Goal: Task Accomplishment & Management: Manage account settings

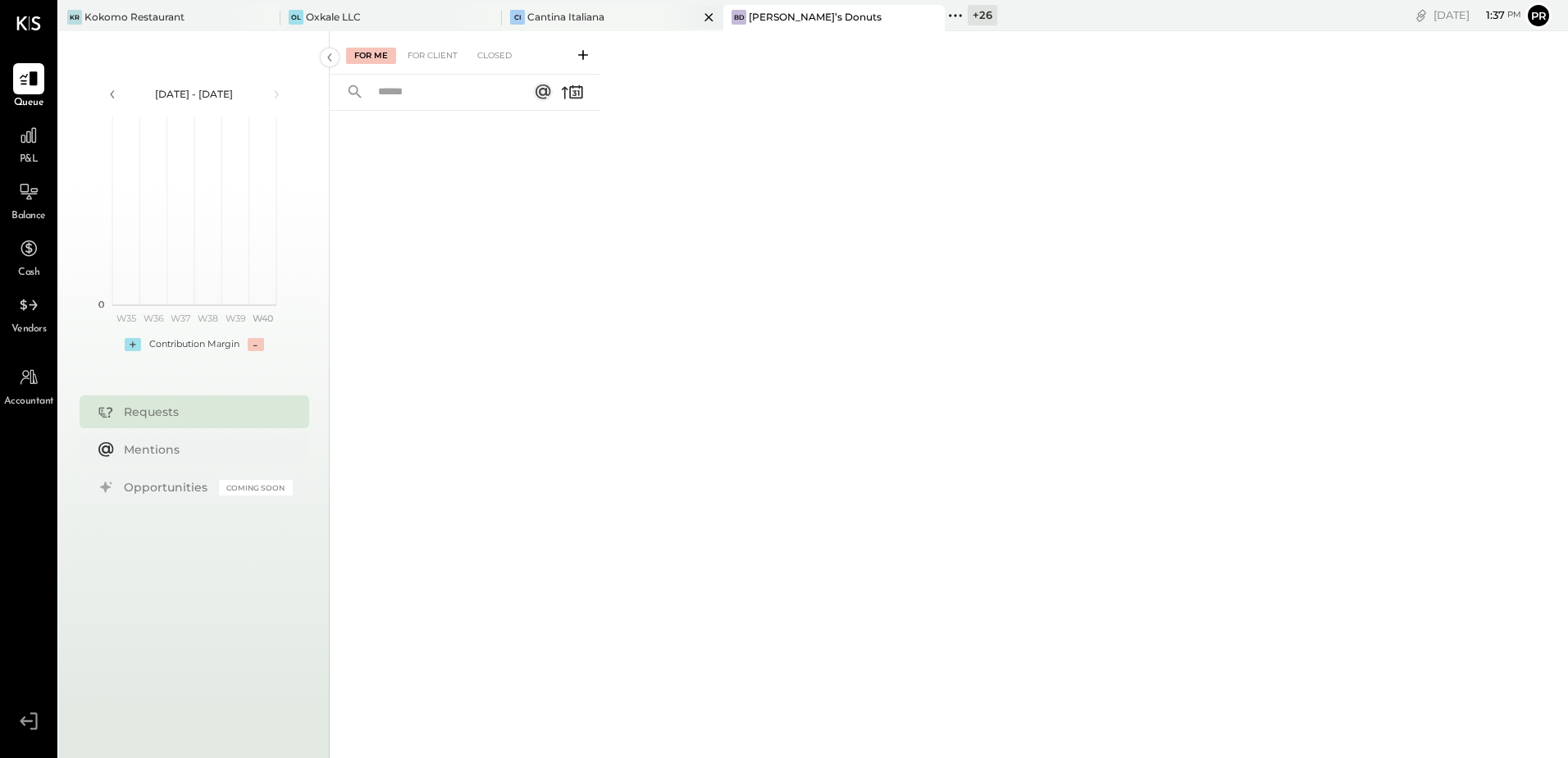
click at [551, 15] on div "Cantina Italiana" at bounding box center [566, 16] width 77 height 14
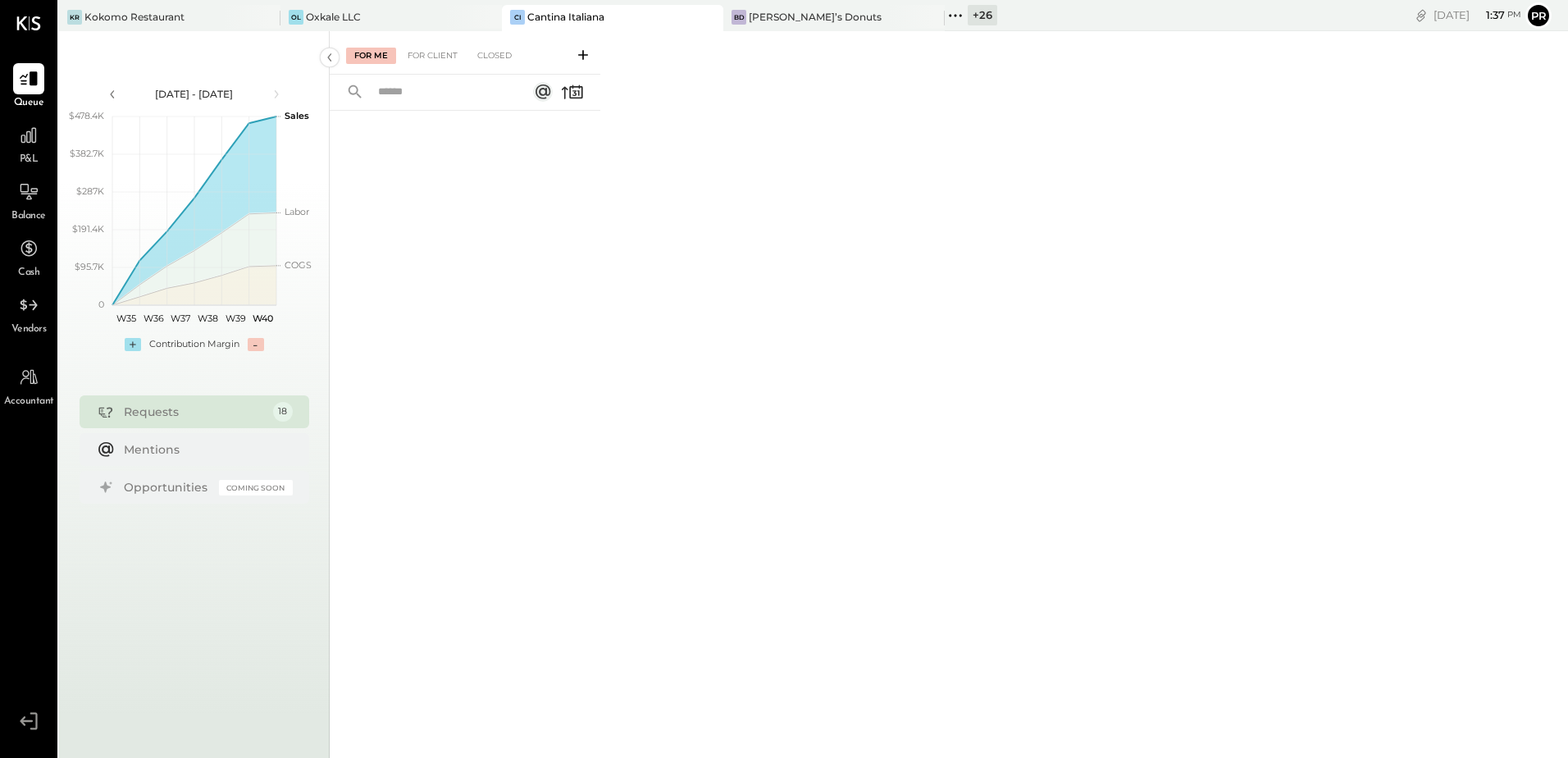
click at [427, 46] on div "For Me For Client Closed" at bounding box center [465, 52] width 271 height 43
click at [427, 55] on div "For Client" at bounding box center [432, 55] width 67 height 16
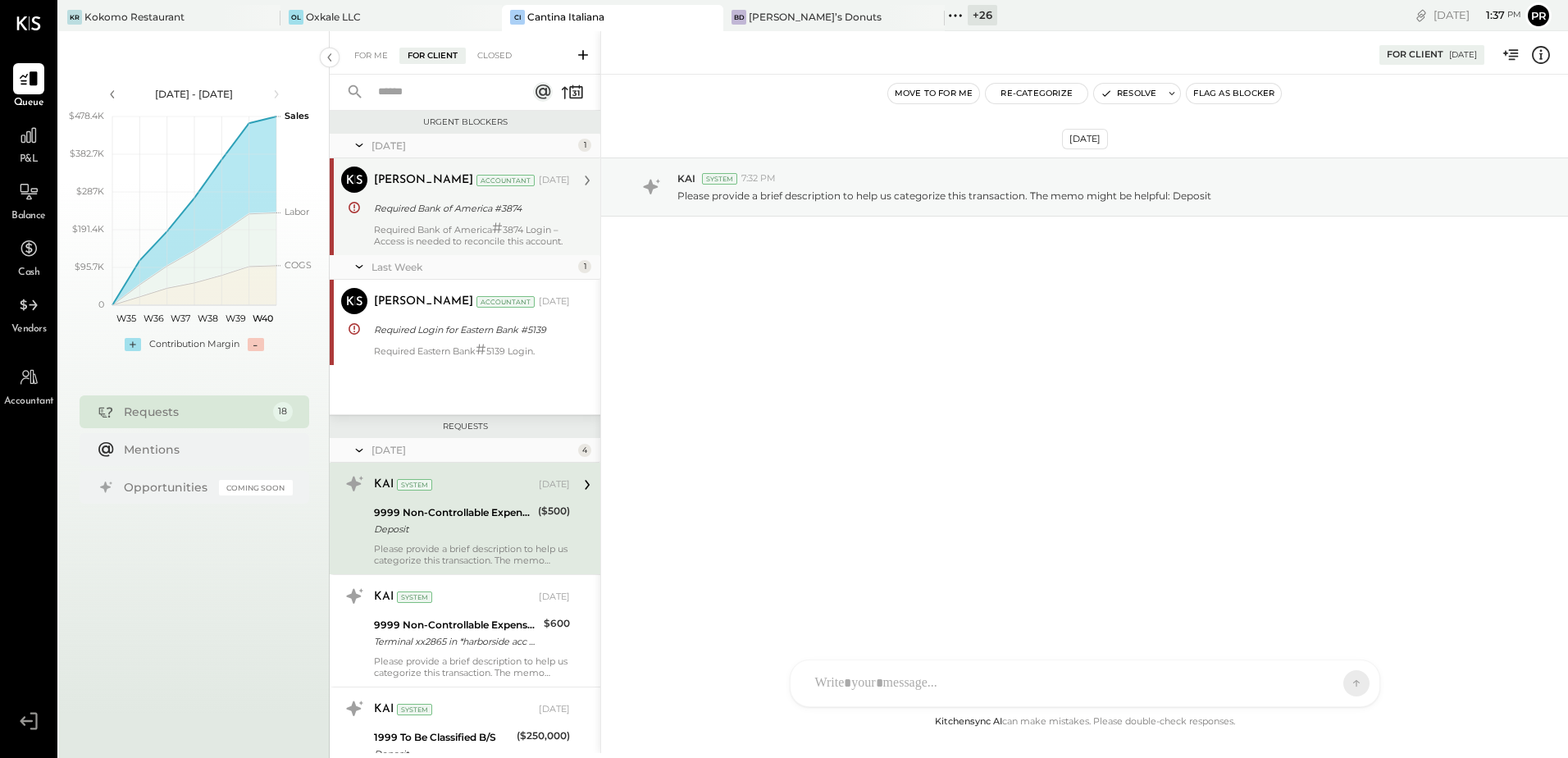
click at [491, 212] on div "Required Bank of America #3874" at bounding box center [470, 208] width 191 height 16
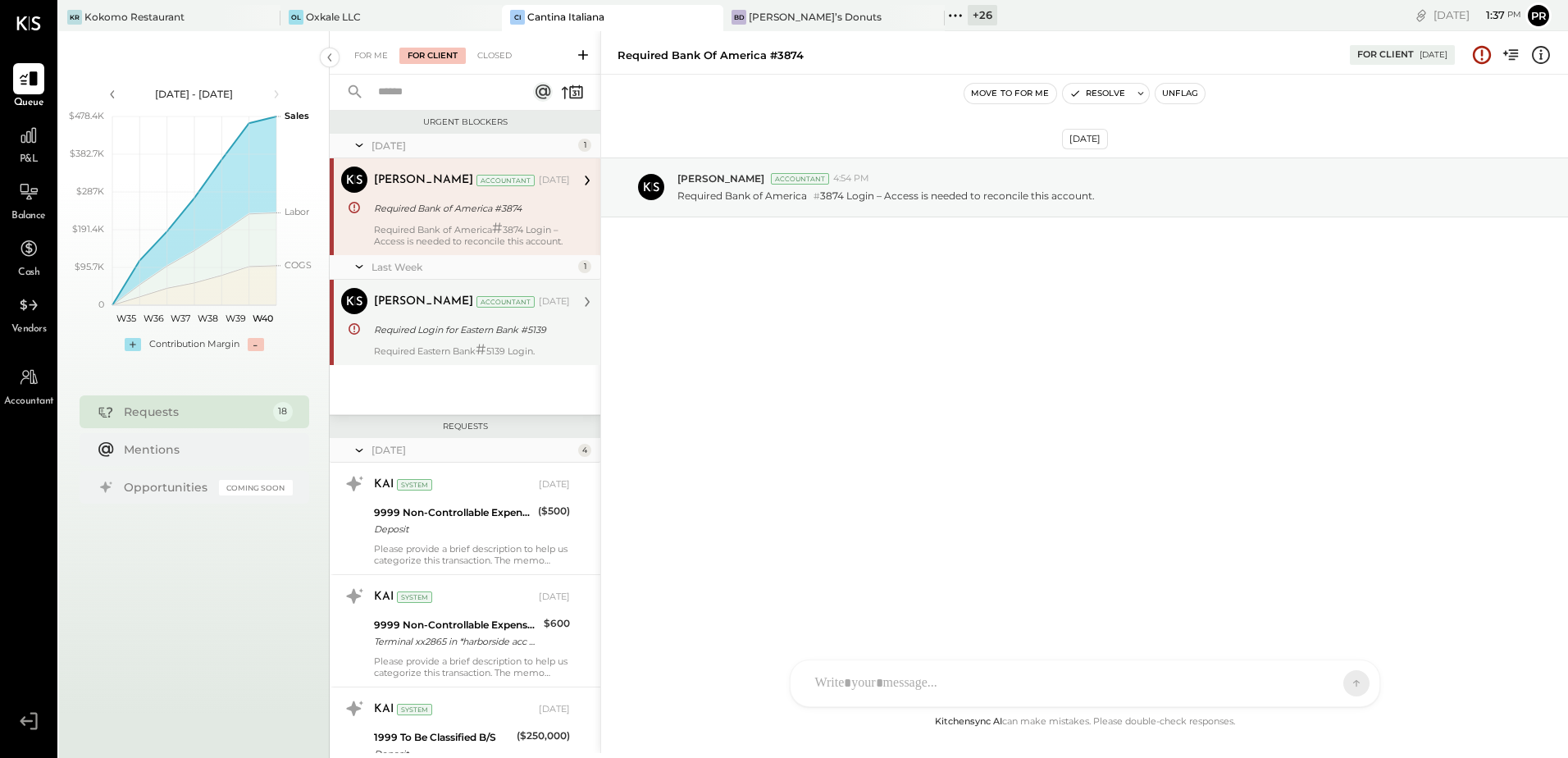
click at [500, 353] on div "Required Eastern Bank # 5139 Login." at bounding box center [472, 350] width 196 height 14
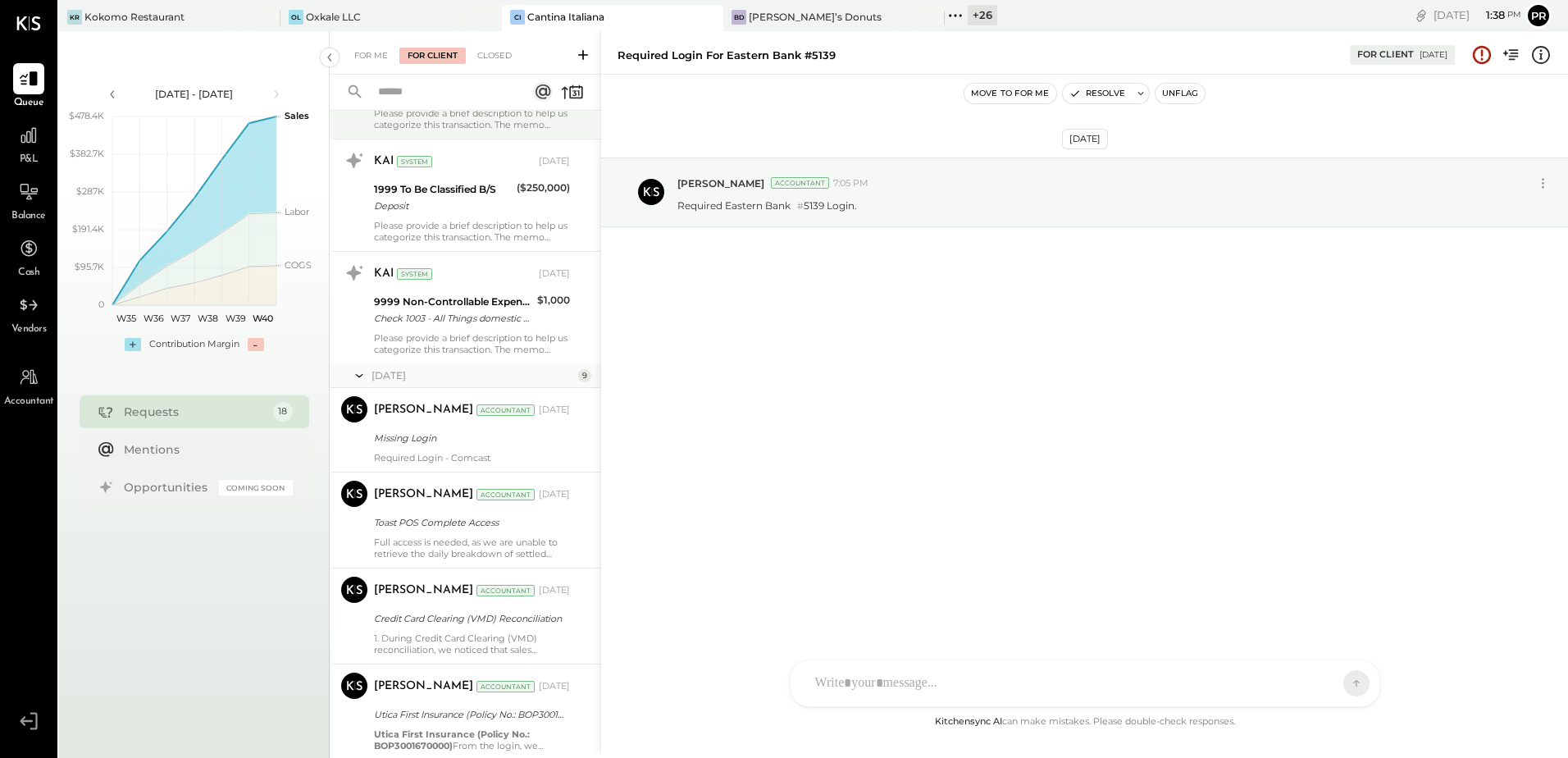
scroll to position [574, 0]
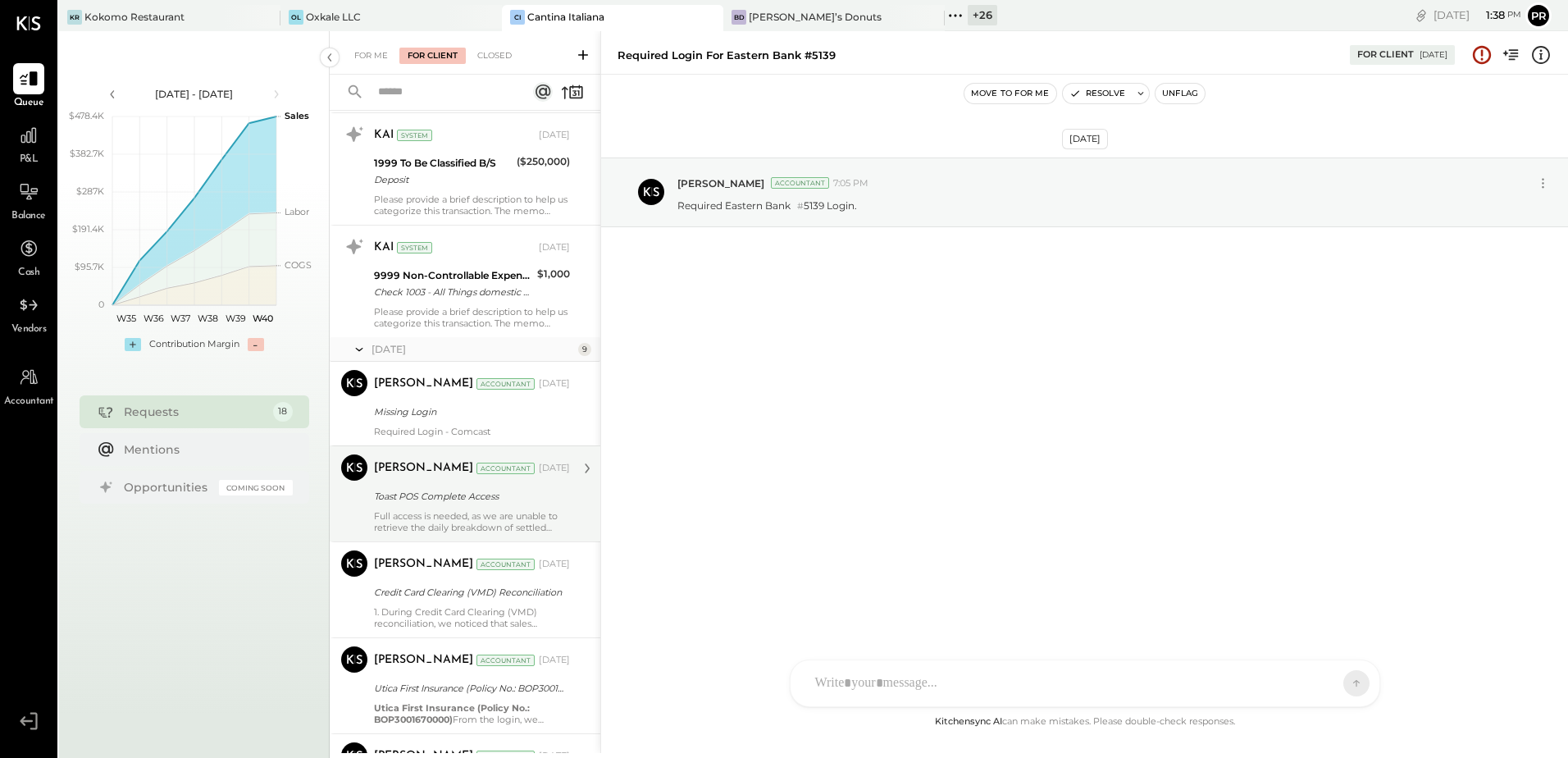
click at [527, 507] on div "[PERSON_NAME] Accountant [DATE] Toast POS Complete Access Full access is needed…" at bounding box center [472, 494] width 196 height 79
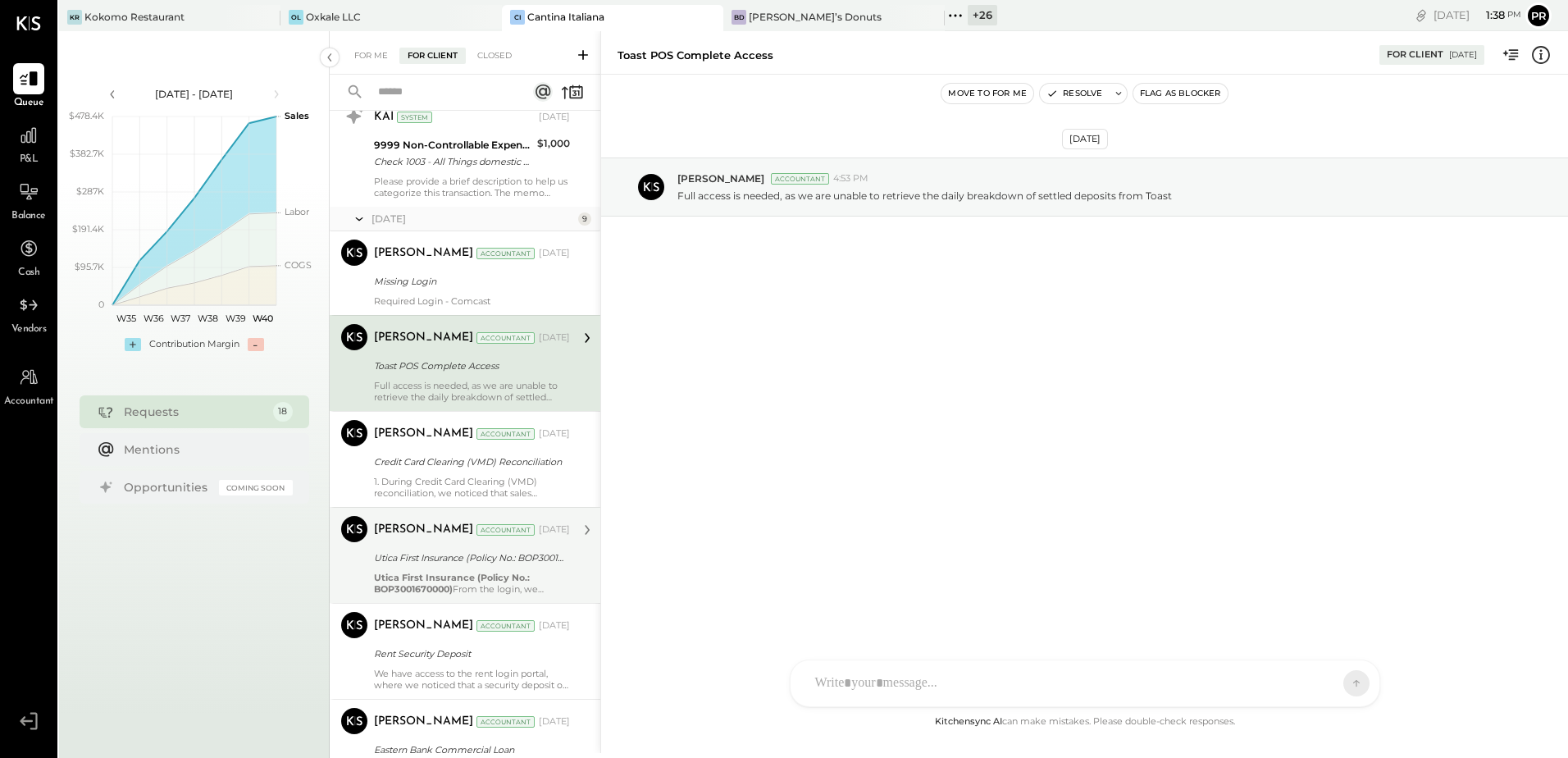
scroll to position [738, 0]
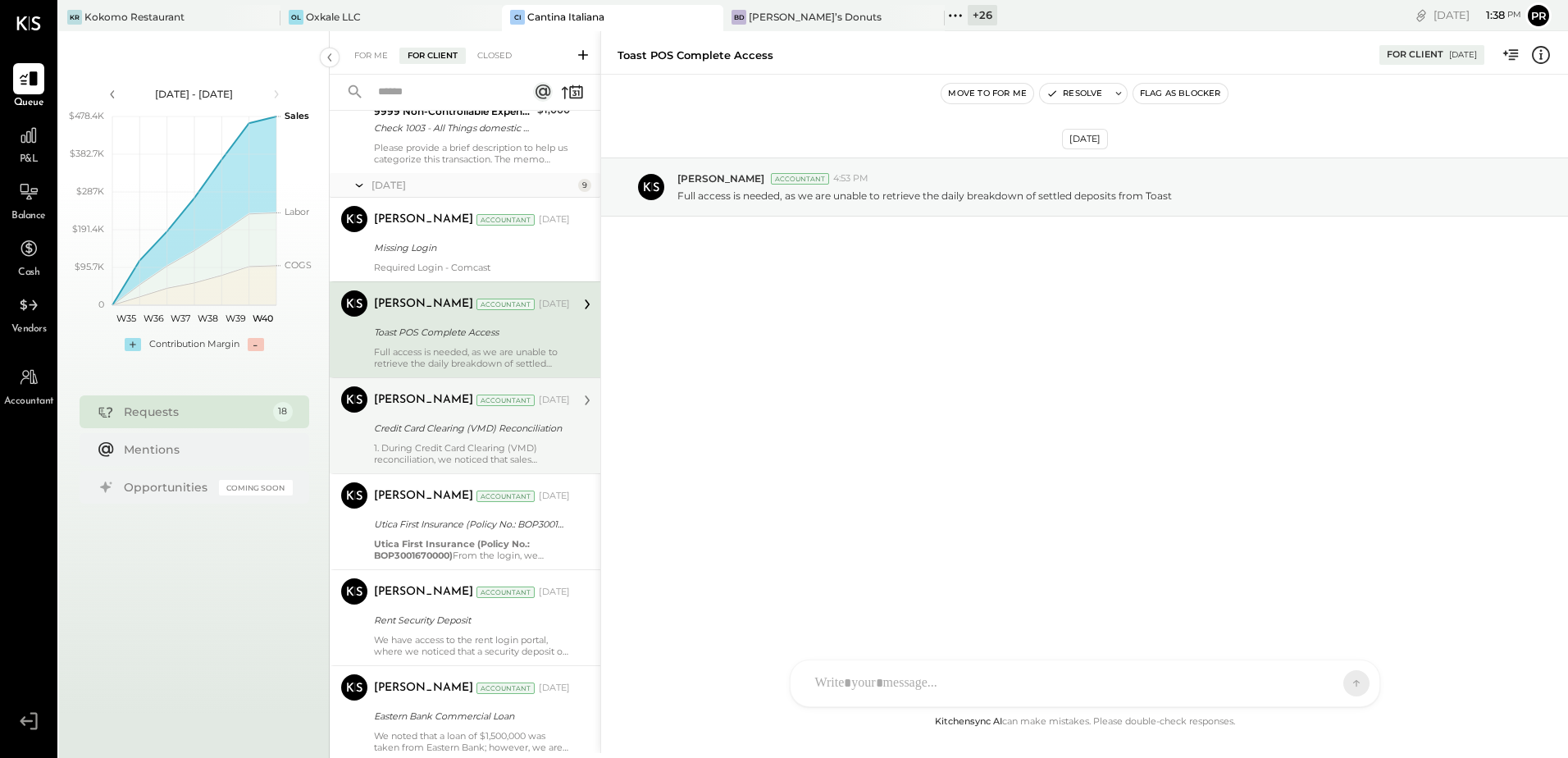
click at [497, 435] on div "Credit Card Clearing (VMD) Reconciliation" at bounding box center [470, 427] width 191 height 16
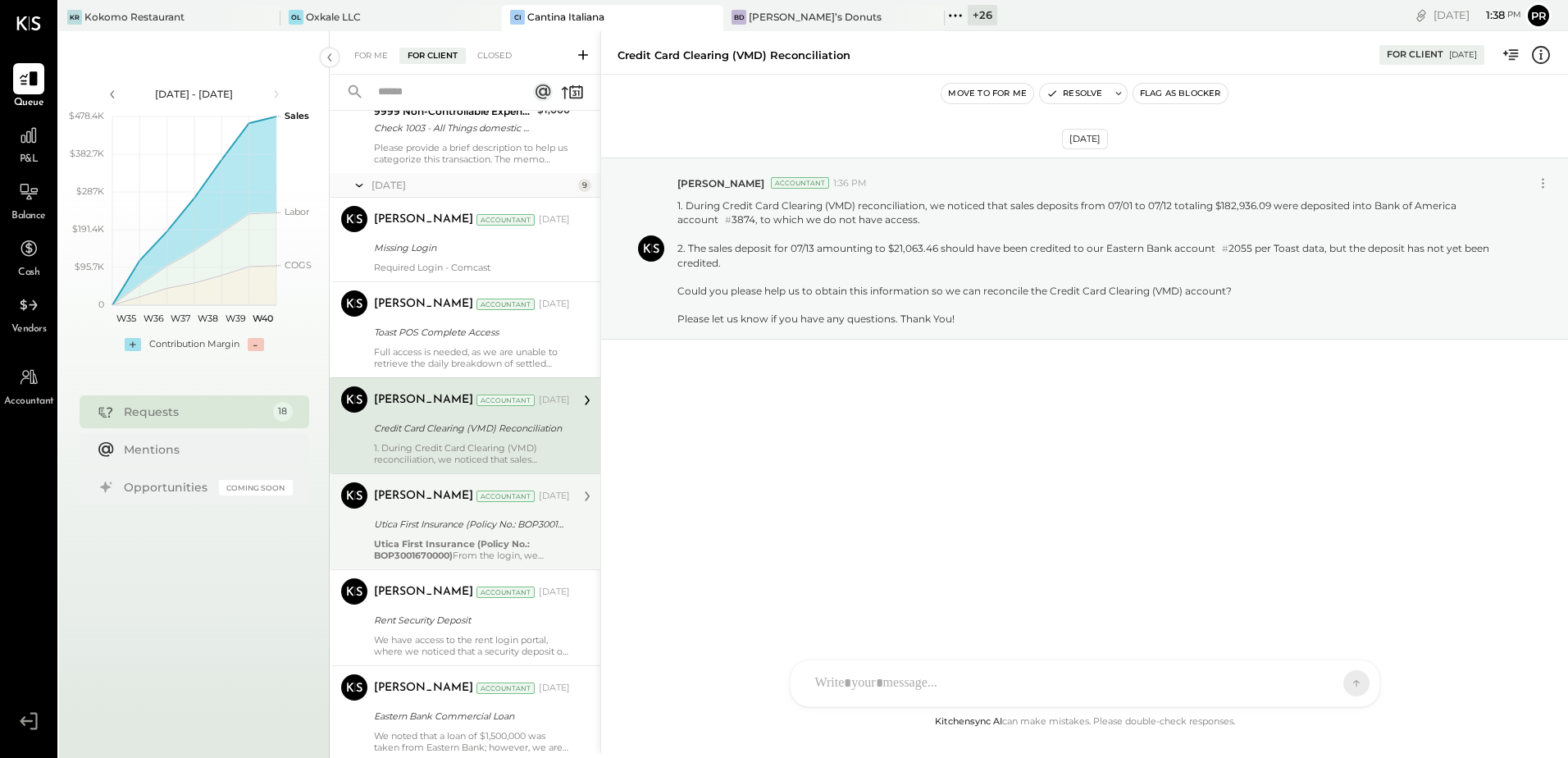
click at [488, 521] on div "Utica First Insurance (Policy No.: BOP3001670000)" at bounding box center [470, 524] width 191 height 16
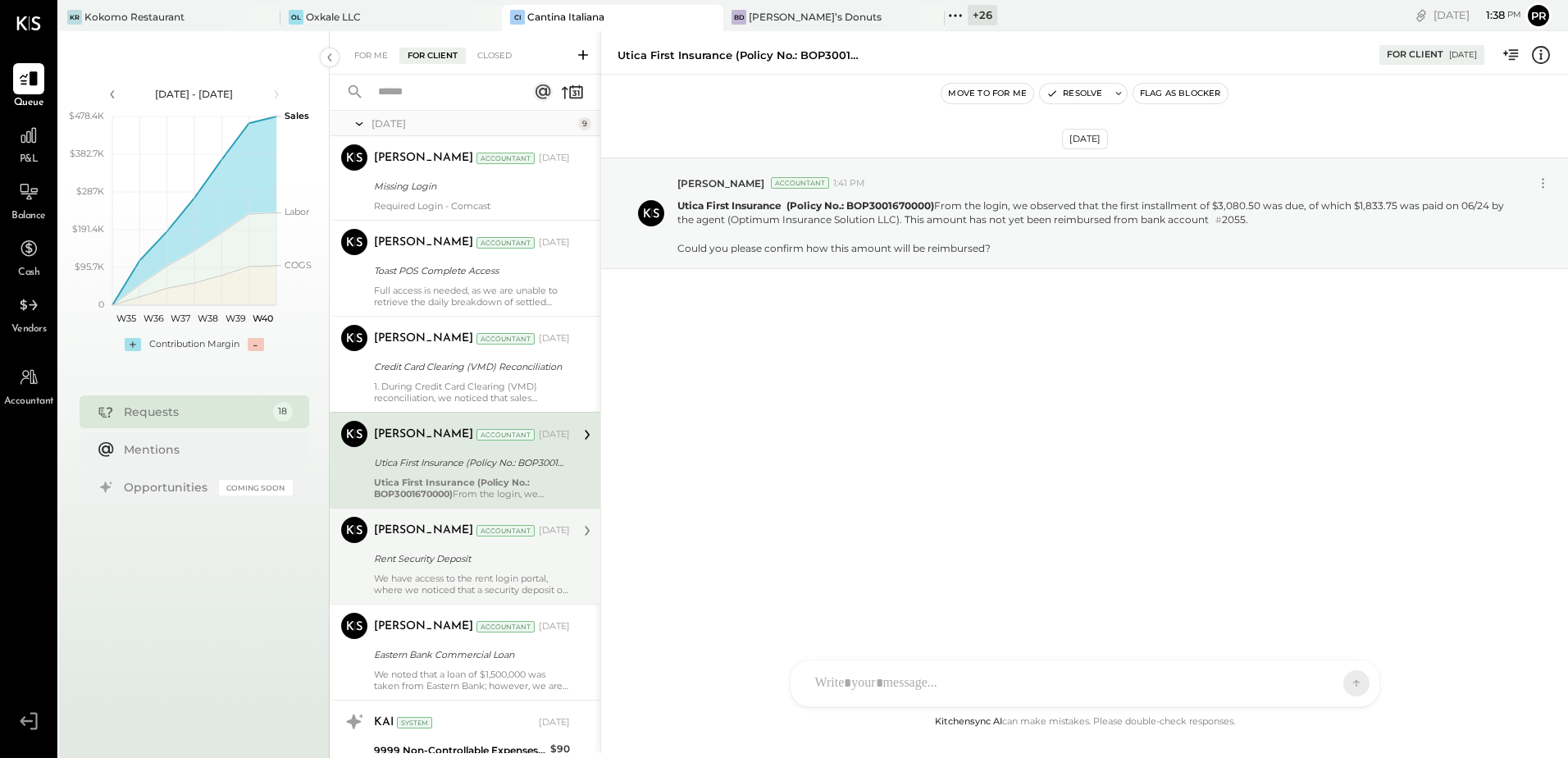
scroll to position [902, 0]
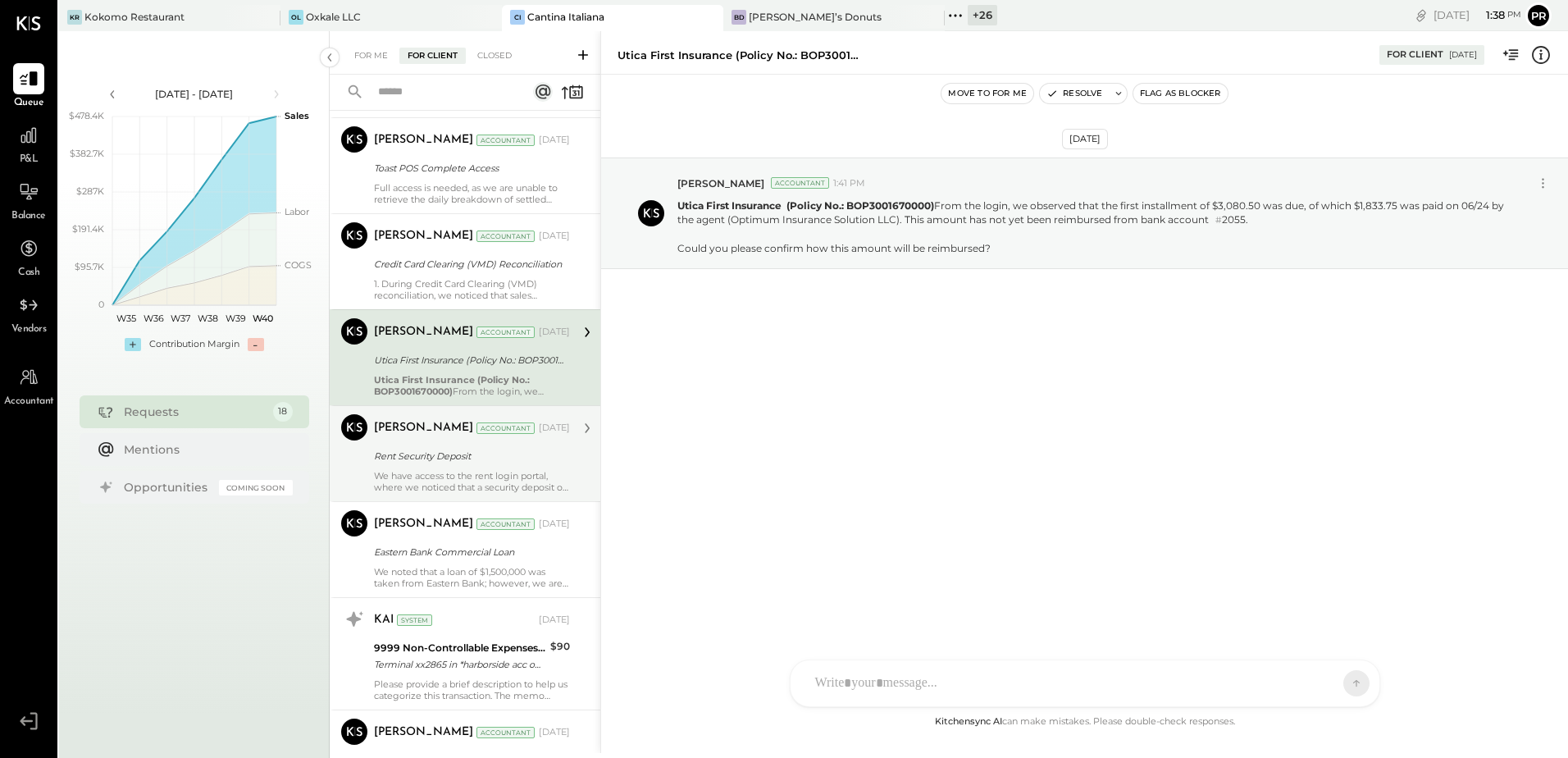
click at [479, 474] on div "We have access to the rent login portal, where we noticed that a security depos…" at bounding box center [472, 481] width 196 height 23
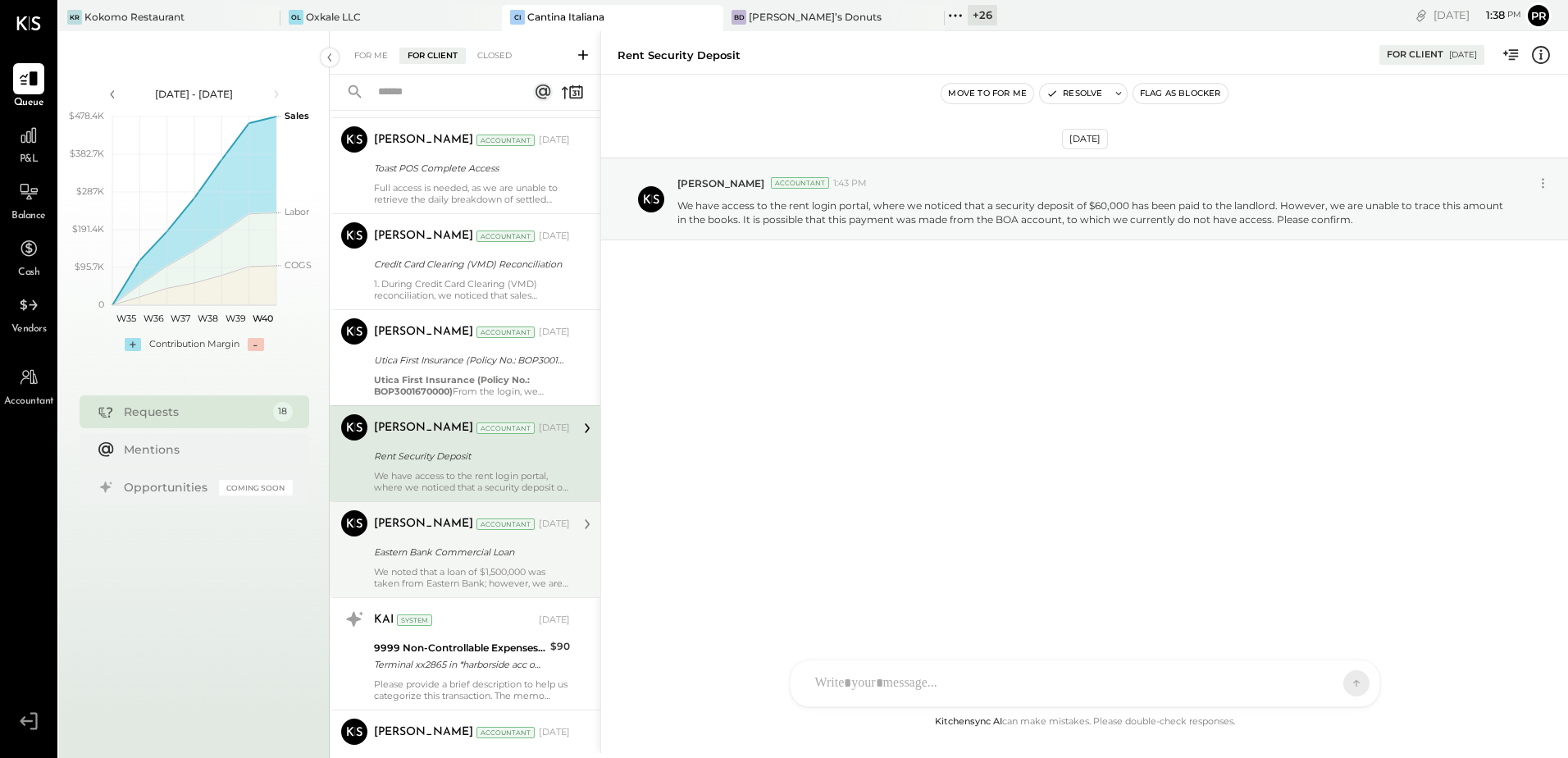
click at [479, 551] on div "Eastern Bank Commercial Loan" at bounding box center [470, 552] width 191 height 16
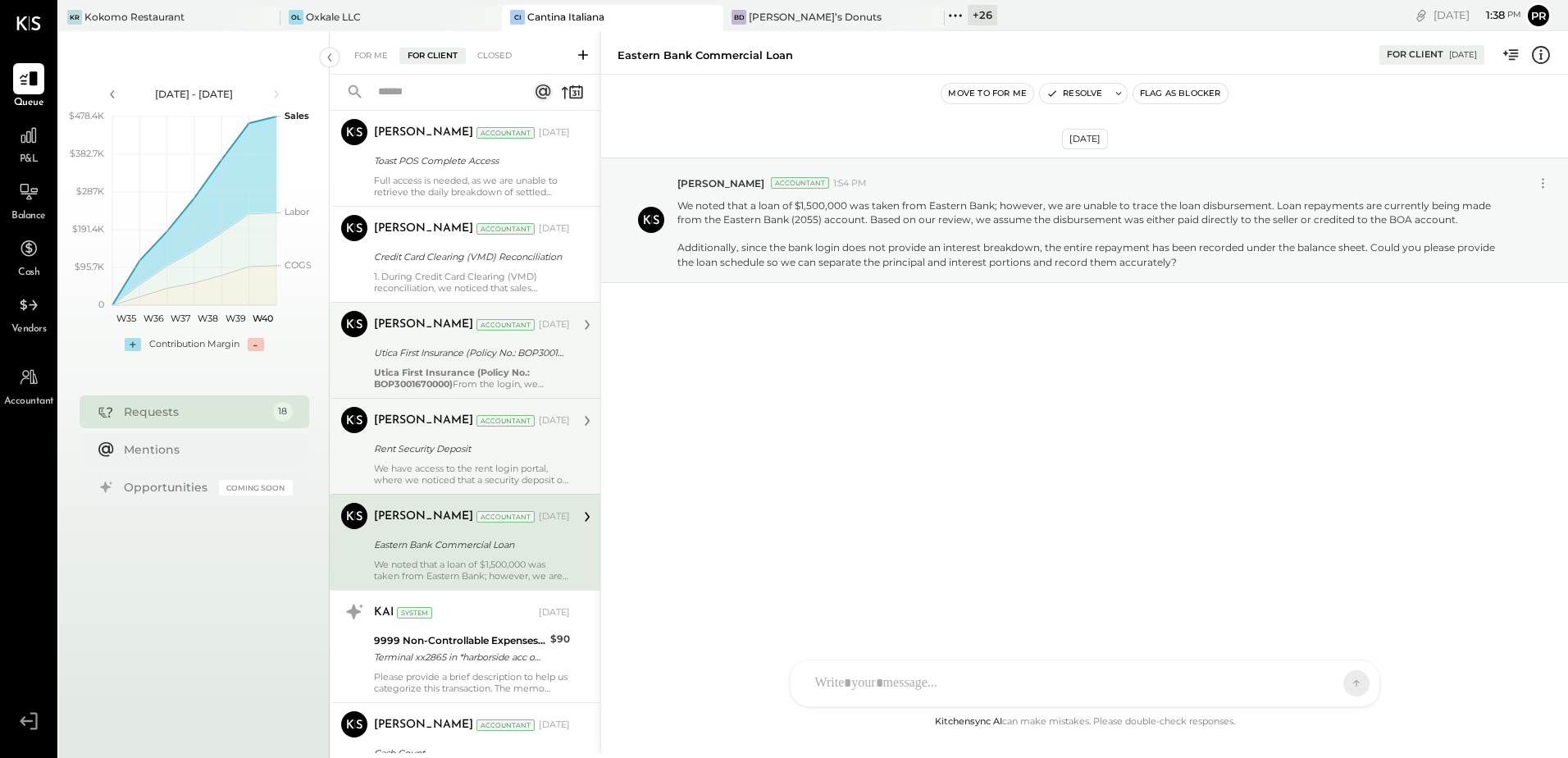
scroll to position [902, 0]
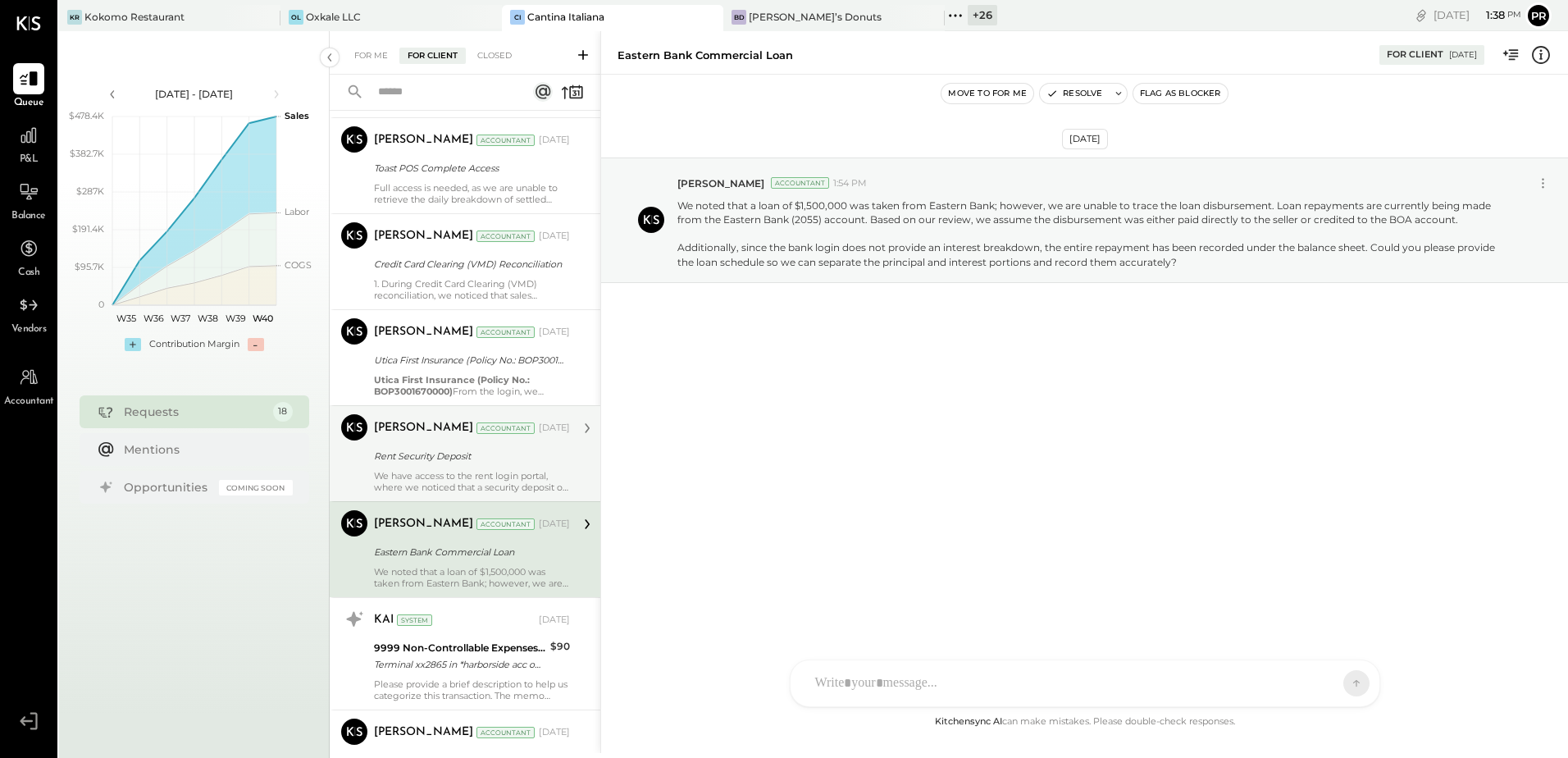
click at [505, 465] on div "Rent Security Deposit" at bounding box center [470, 456] width 191 height 19
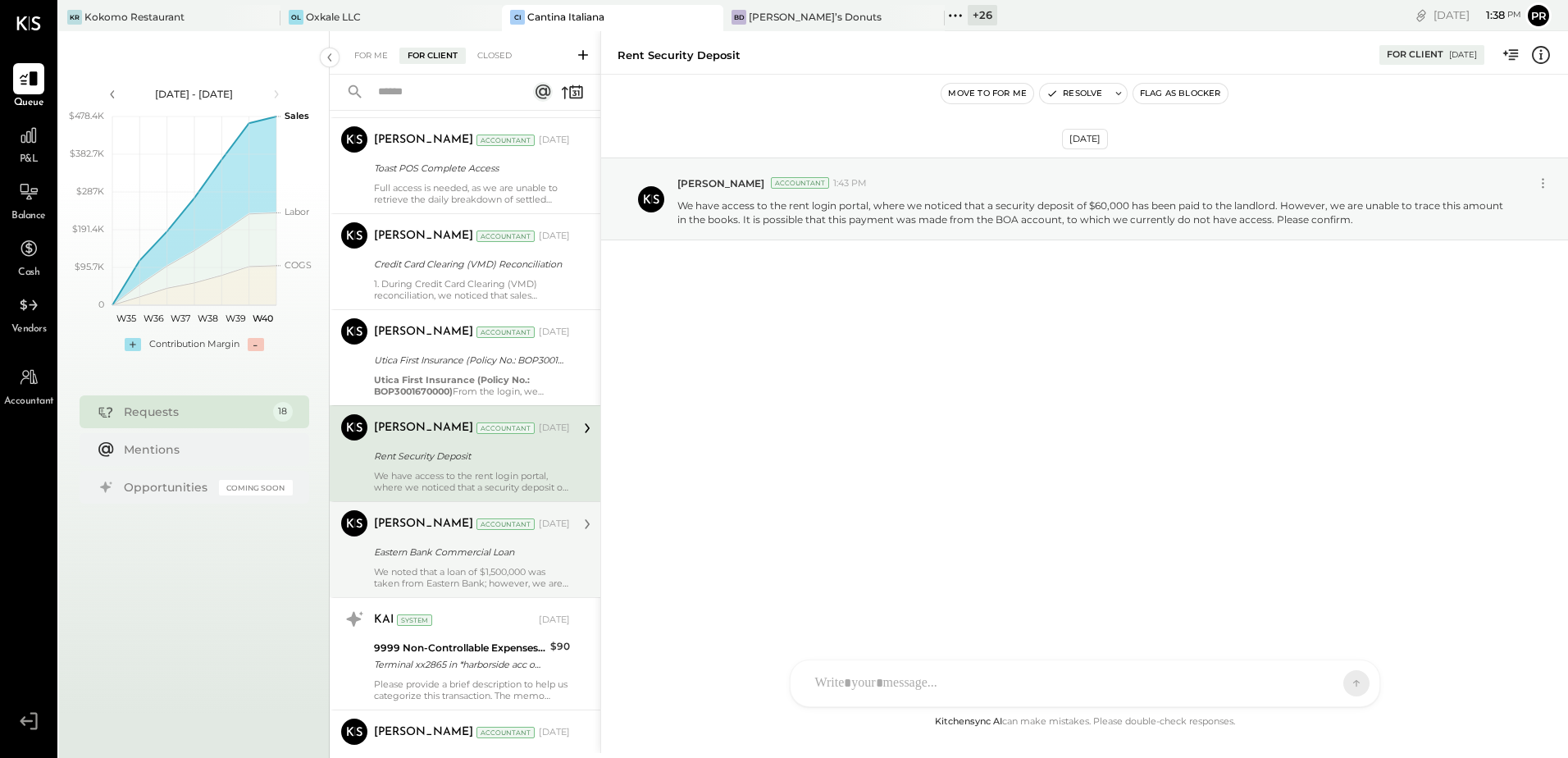
click at [488, 547] on div "Eastern Bank Commercial Loan" at bounding box center [470, 552] width 191 height 16
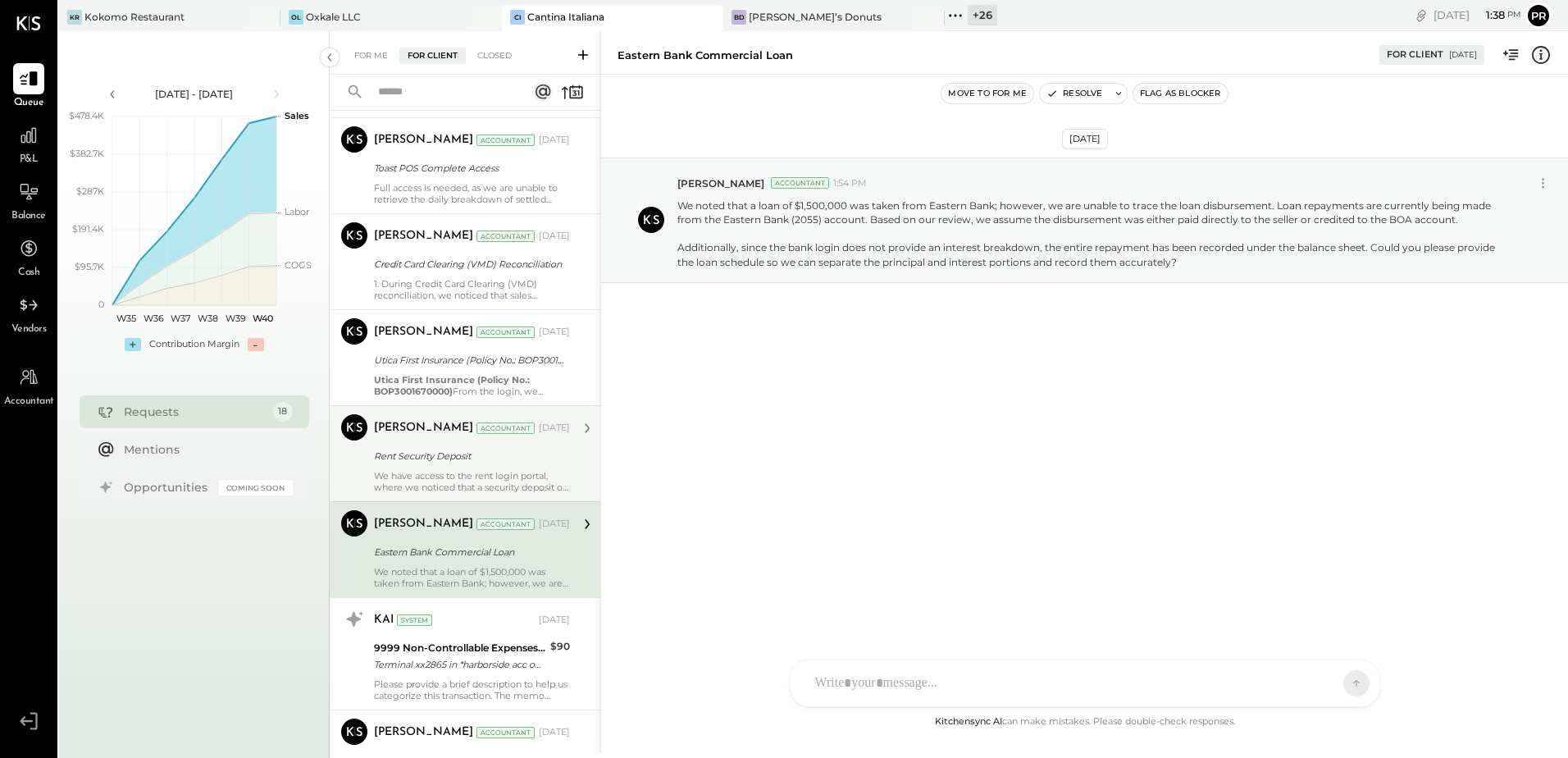
click at [482, 486] on div "We have access to the rent login portal, where we noticed that a security depos…" at bounding box center [472, 481] width 196 height 23
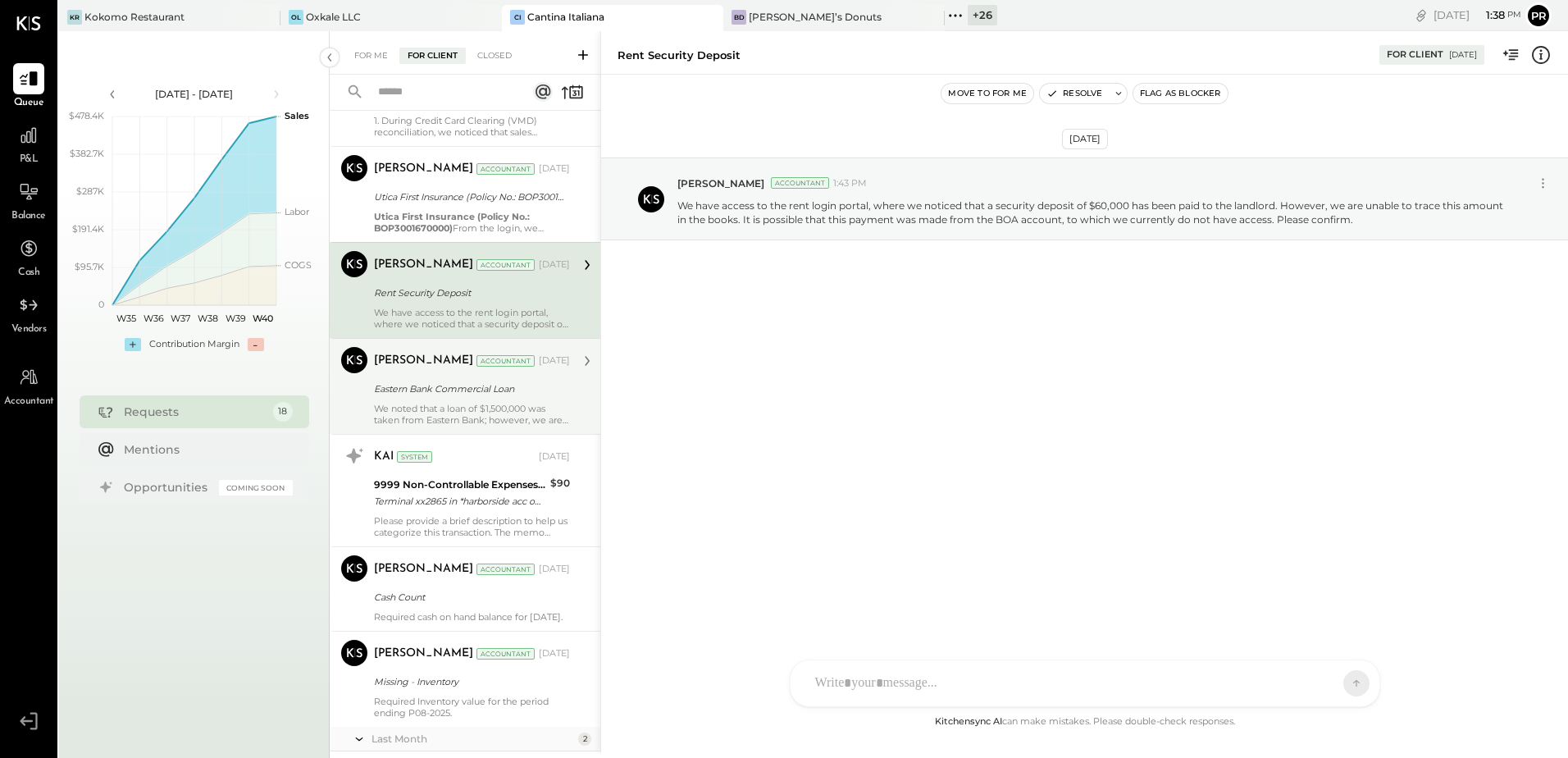
scroll to position [1067, 0]
click at [479, 395] on div "Eastern Bank Commercial Loan" at bounding box center [470, 388] width 191 height 16
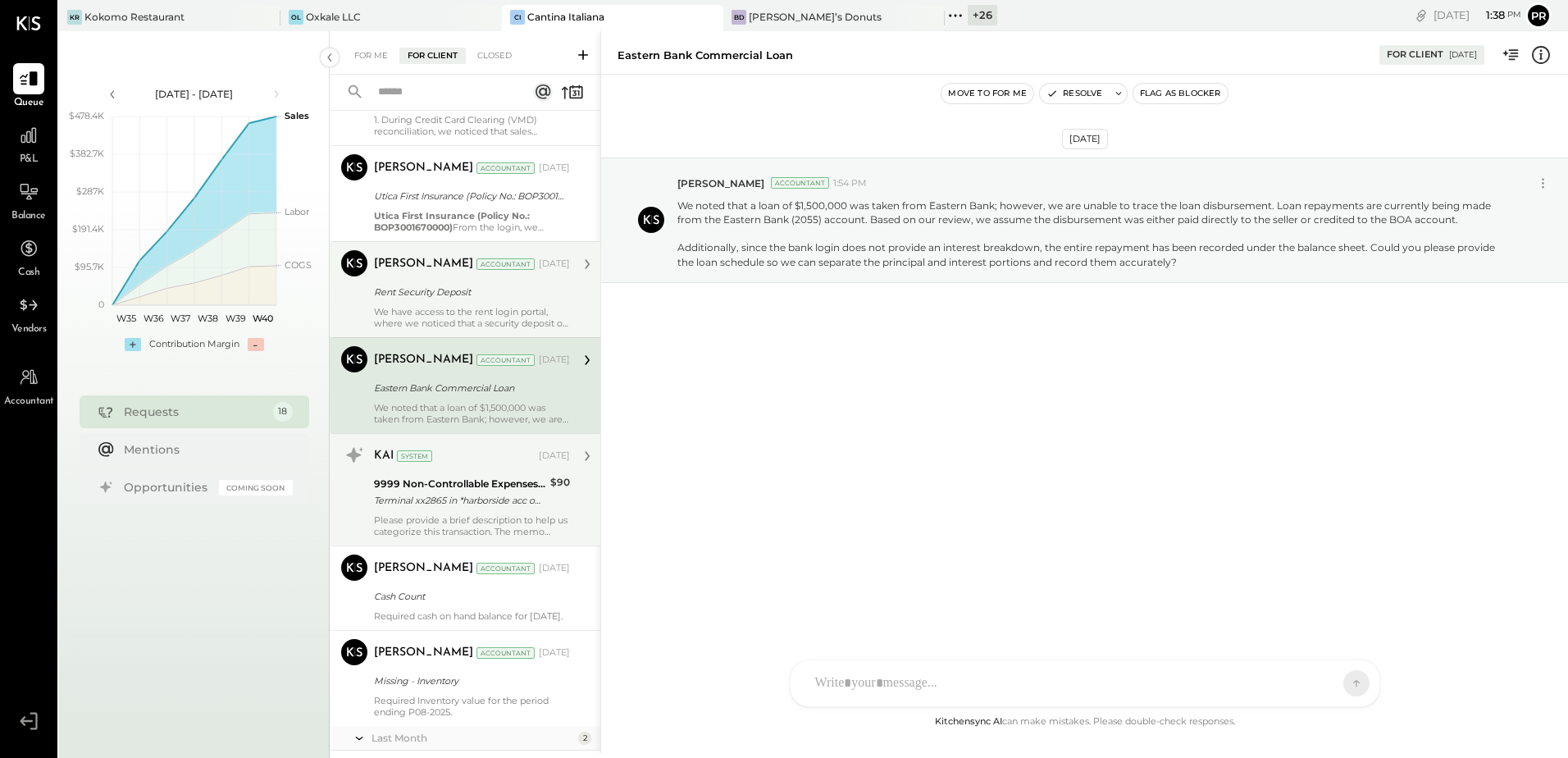
scroll to position [1149, 0]
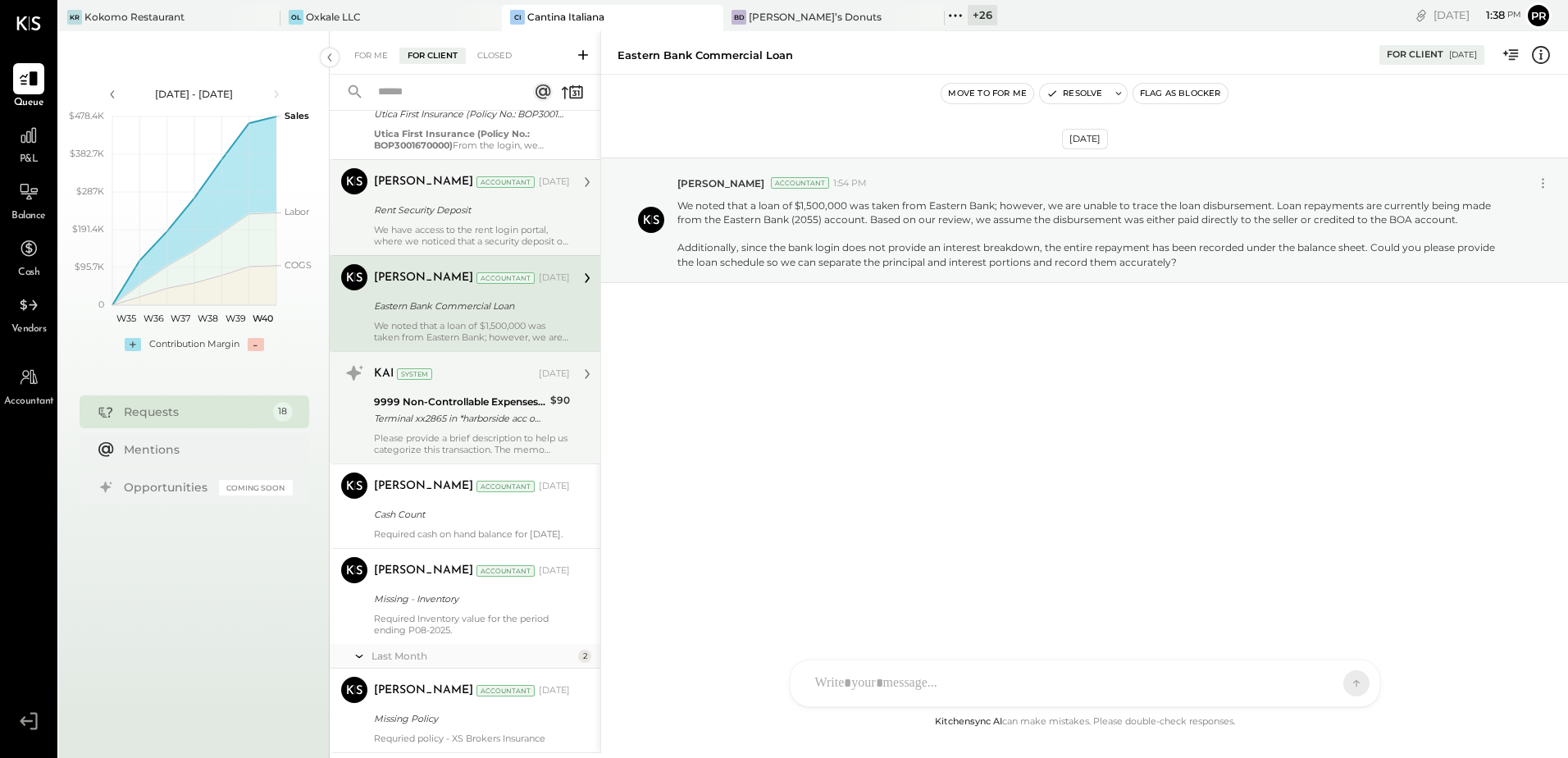
click at [462, 420] on div "Terminal xx2865 in *harborside acc ount xx-x8908 ma xx0844 seq # xx4234" at bounding box center [460, 418] width 172 height 16
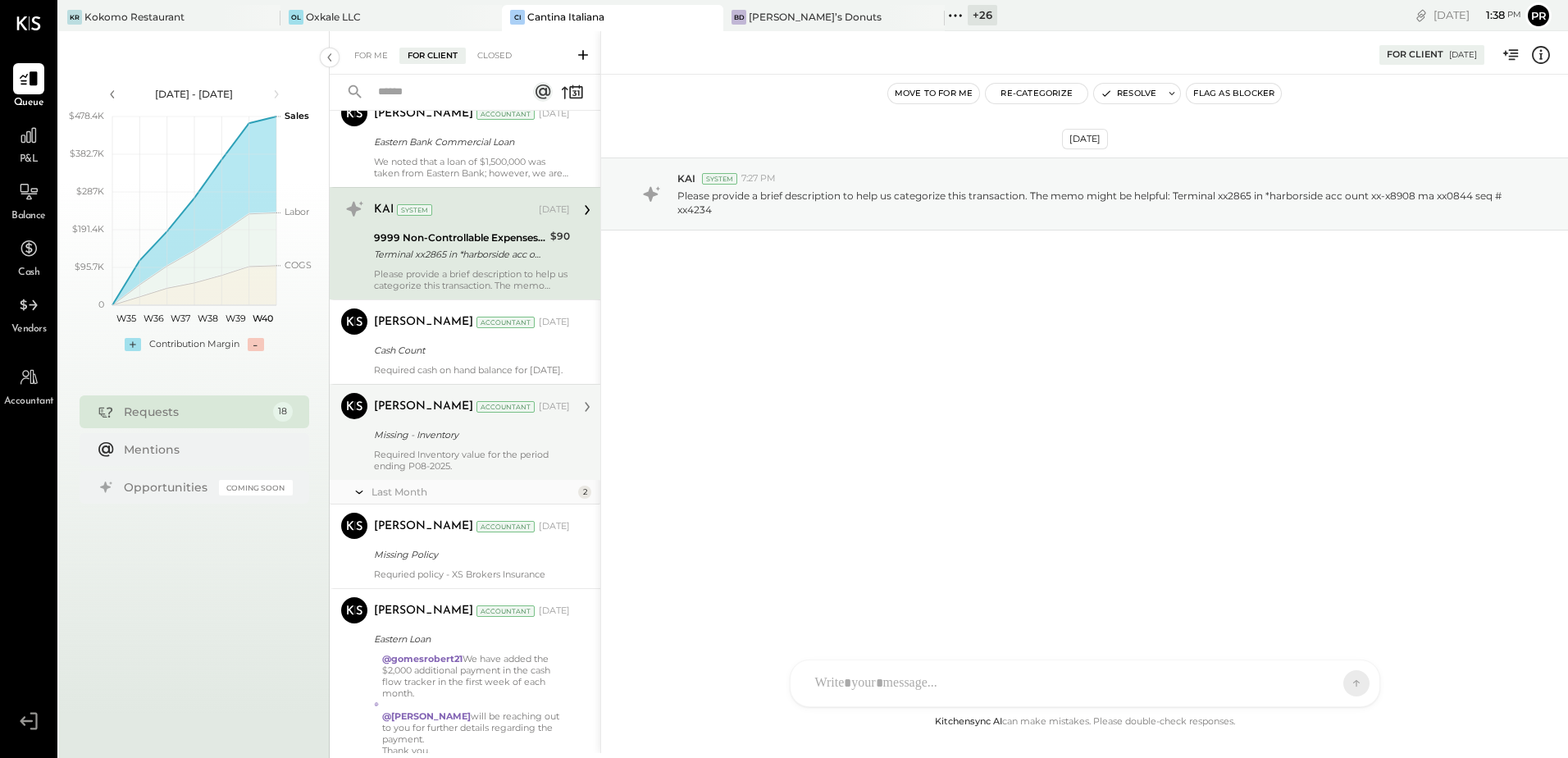
scroll to position [1394, 0]
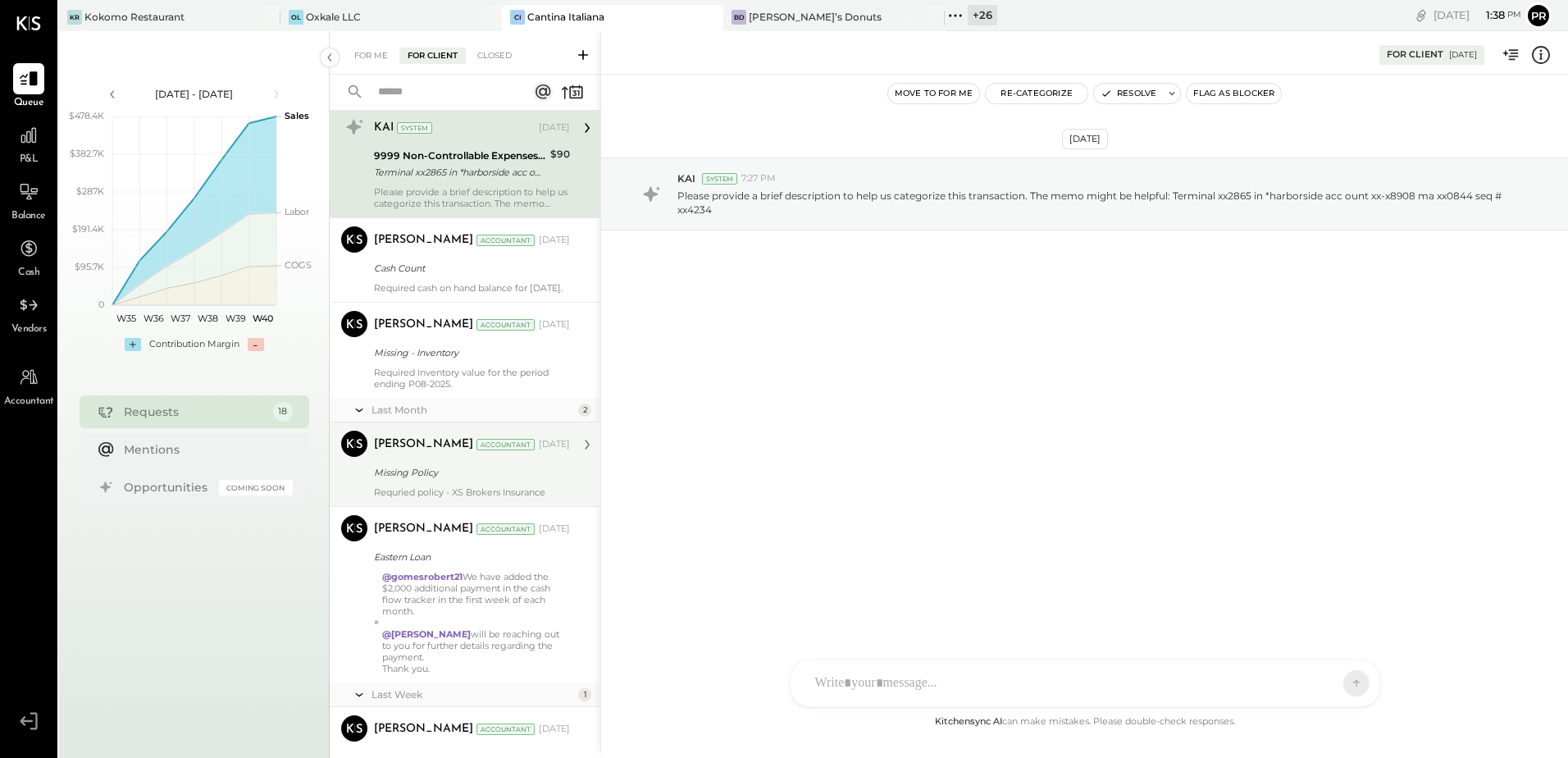
click at [466, 498] on div "Requried policy - XS Brokers Insurance" at bounding box center [472, 492] width 196 height 12
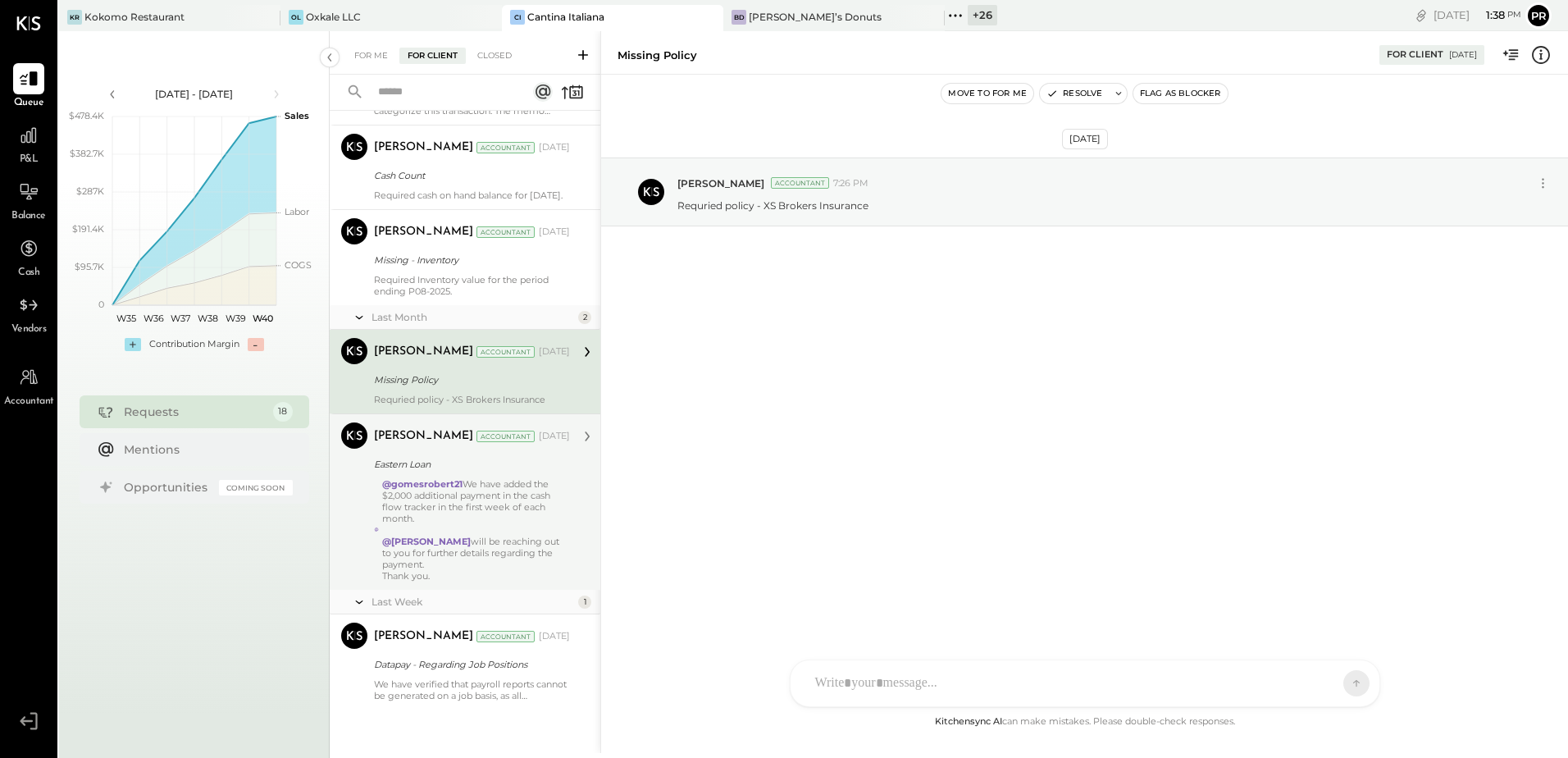
scroll to position [1501, 0]
click at [505, 526] on div "@[PERSON_NAME] will be reaching out to you for further details regarding the pa…" at bounding box center [475, 550] width 188 height 58
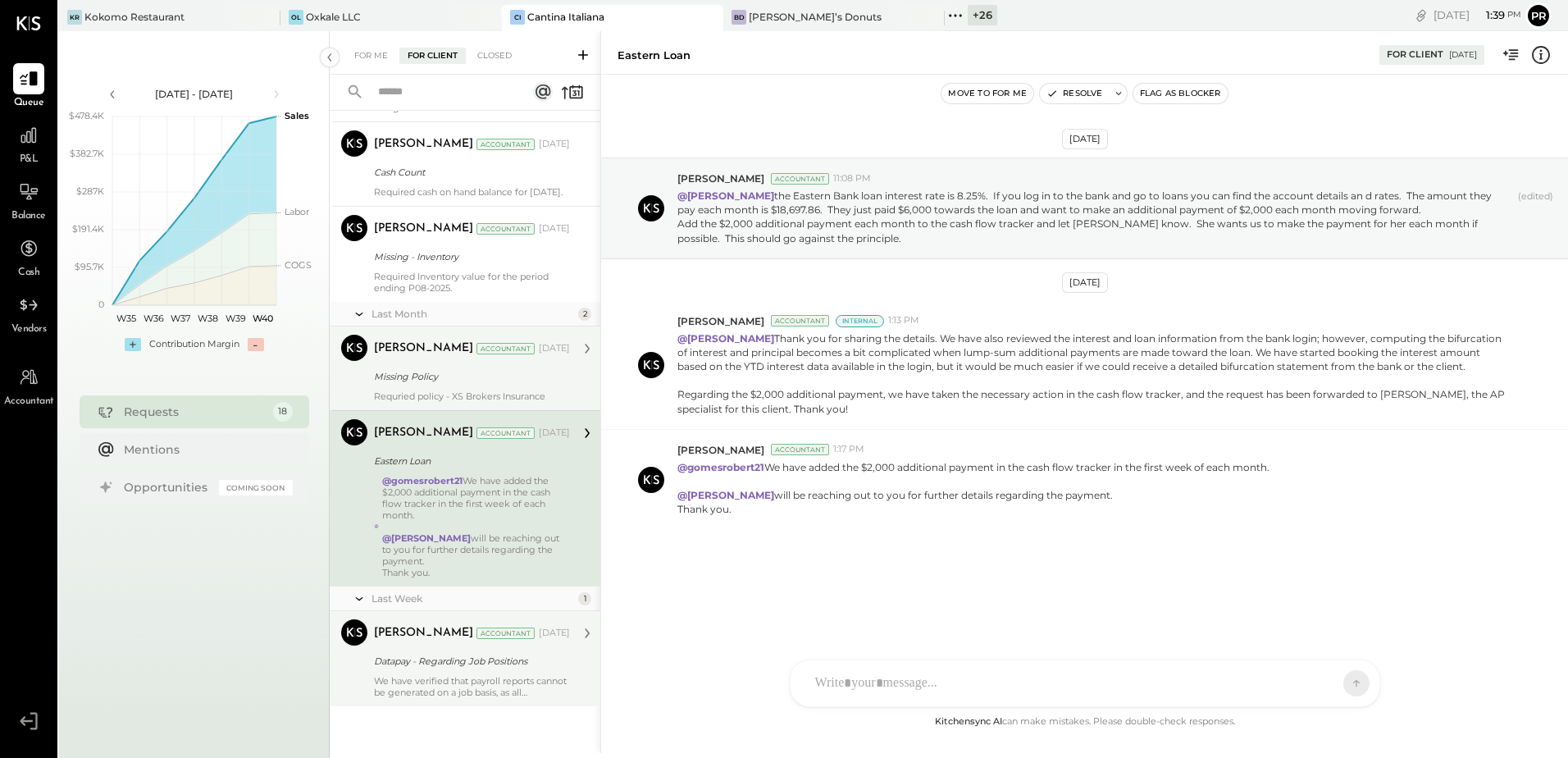
click at [507, 669] on div "Datapay - Regarding Job Positions" at bounding box center [470, 661] width 191 height 16
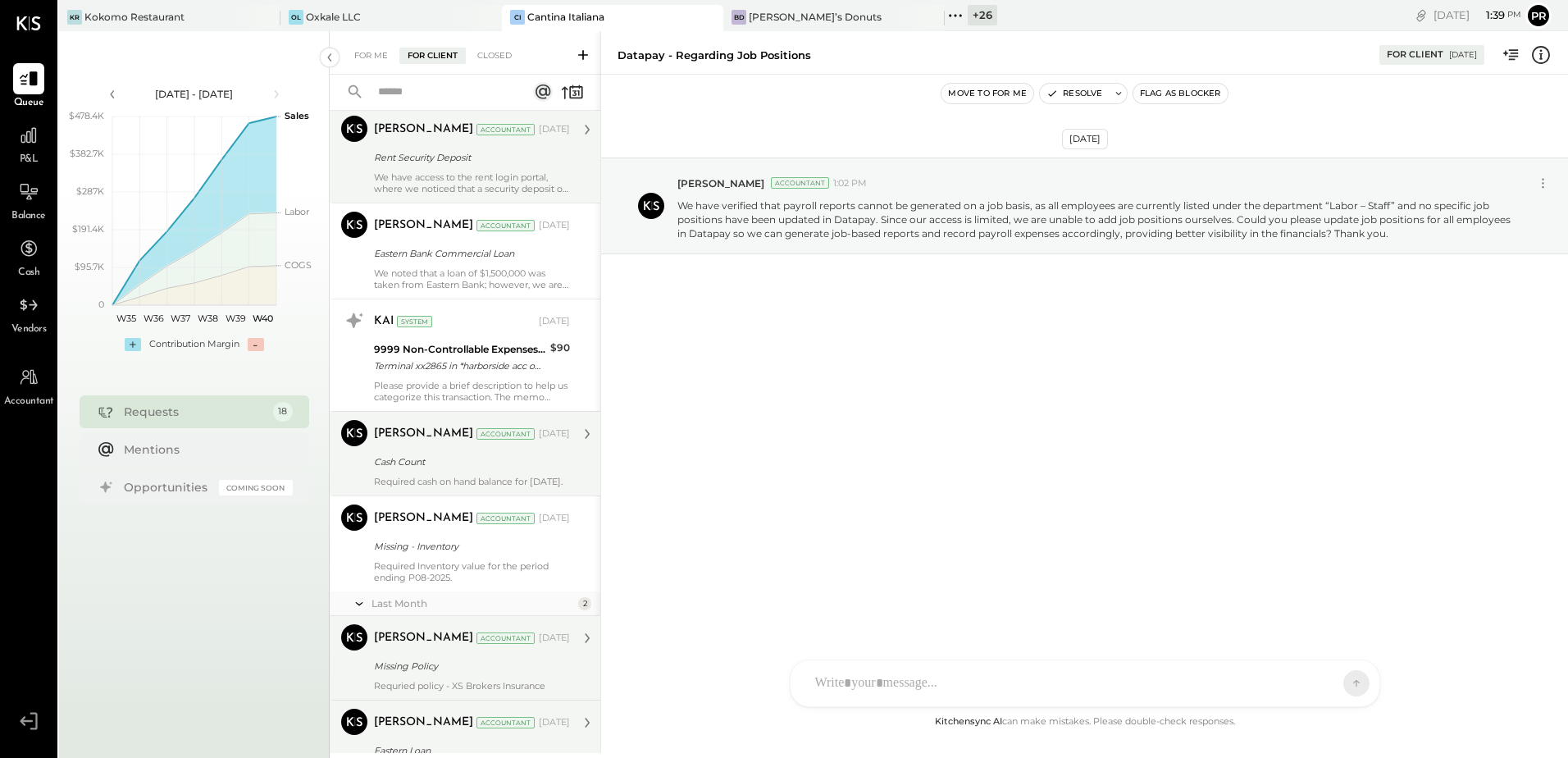
scroll to position [1173, 0]
